Goal: Answer question/provide support: Share knowledge or assist other users

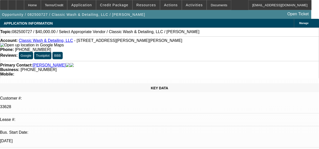
select select "0"
select select "2"
select select "0.1"
select select "4"
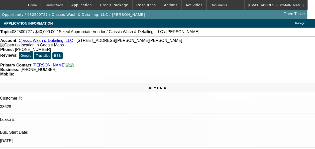
radio input "true"
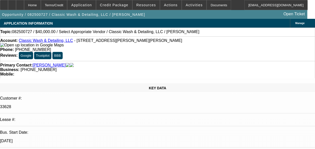
paste textarea "Not showing up in GoldStar.”"
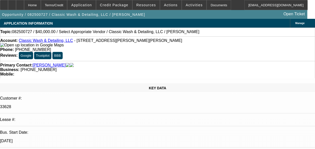
drag, startPoint x: 252, startPoint y: 92, endPoint x: 206, endPoint y: 83, distance: 46.3
type textarea "Payment history good-on-time/ Not much history-6 payments made so far/GPS-Not s…"
radio input "false"
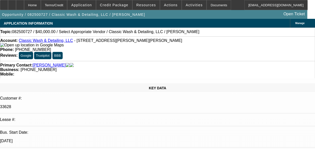
radio input "true"
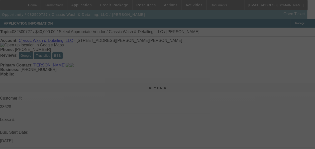
select select "0"
select select "2"
select select "0.1"
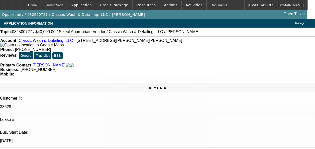
select select "1"
select select "2"
select select "4"
